Goal: Information Seeking & Learning: Learn about a topic

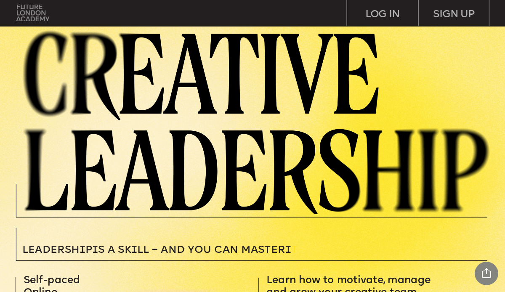
click at [24, 13] on img at bounding box center [32, 13] width 33 height 17
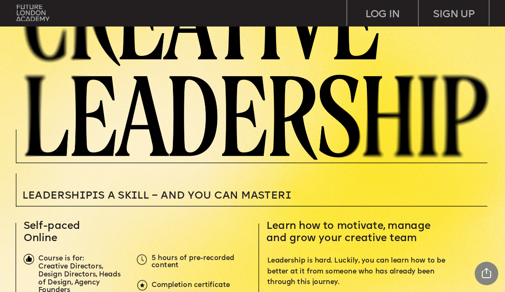
scroll to position [85, 0]
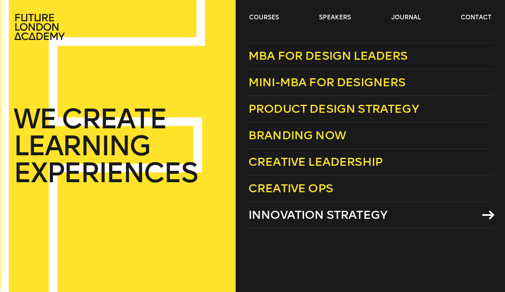
click at [304, 220] on span "Innovation Strategy" at bounding box center [317, 215] width 139 height 14
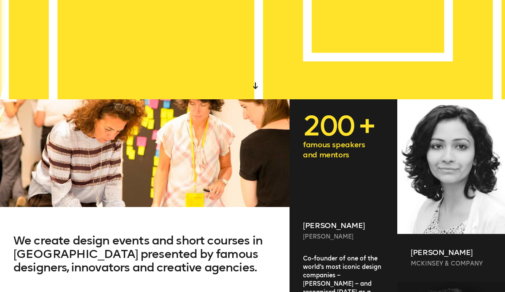
scroll to position [433, 0]
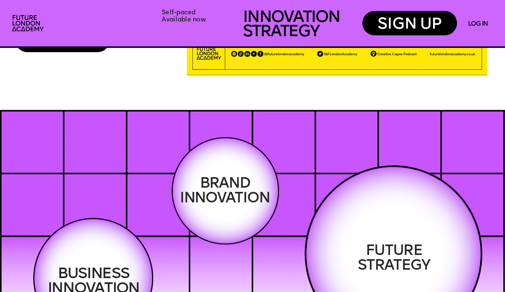
scroll to position [1190, 0]
